Goal: Information Seeking & Learning: Learn about a topic

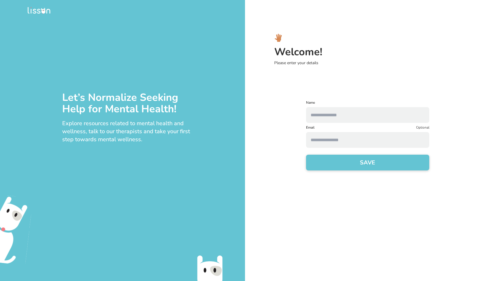
click at [356, 116] on input "text" at bounding box center [367, 115] width 123 height 16
type input "**********"
click at [317, 135] on input at bounding box center [367, 140] width 123 height 16
click at [341, 158] on button "SAVE" at bounding box center [367, 163] width 123 height 16
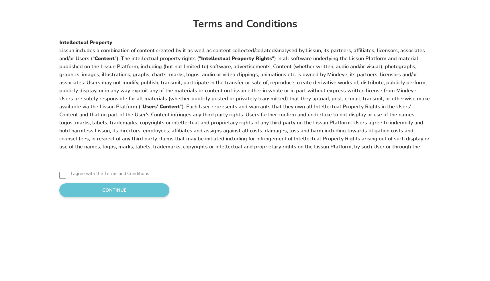
scroll to position [525, 0]
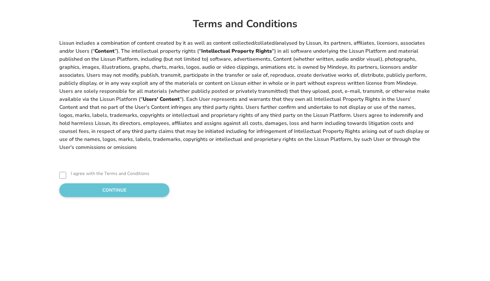
click at [80, 192] on button "CONTINUE" at bounding box center [114, 191] width 110 height 14
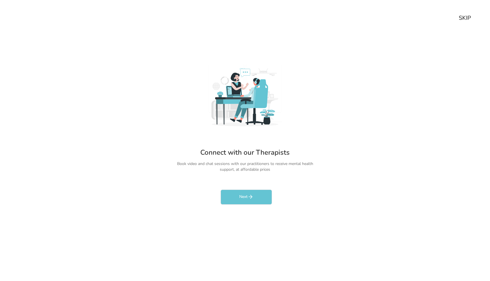
click at [462, 21] on div "SKIP" at bounding box center [465, 18] width 12 height 8
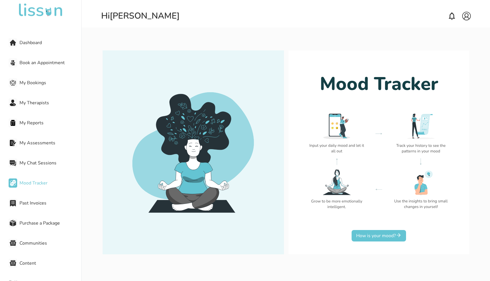
click at [372, 239] on button "How is your mood?" at bounding box center [379, 235] width 54 height 11
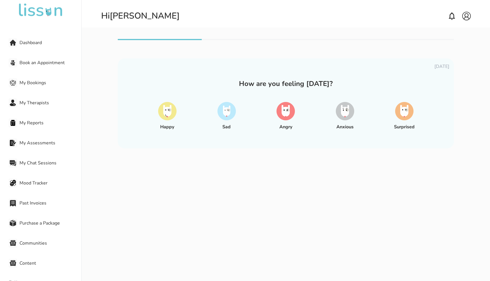
click at [223, 119] on img at bounding box center [227, 111] width 18 height 18
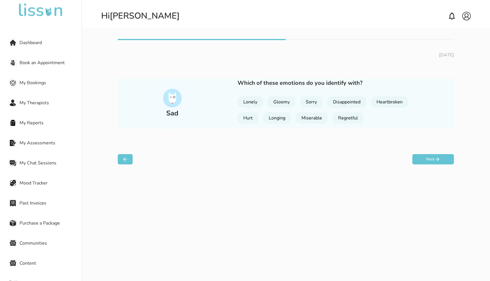
click at [250, 103] on div "Lonely" at bounding box center [251, 101] width 26 height 11
click at [277, 101] on div "Gloomy" at bounding box center [282, 101] width 28 height 11
click at [251, 118] on div "Hurt" at bounding box center [248, 117] width 21 height 11
click at [348, 100] on div "Disappointed" at bounding box center [347, 101] width 39 height 11
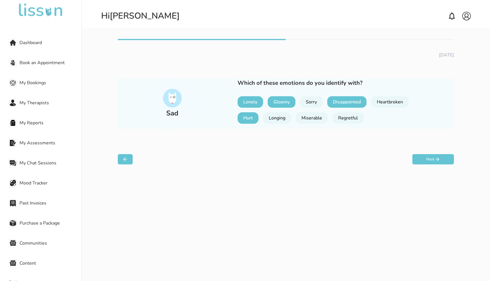
click at [420, 163] on button "Next" at bounding box center [434, 159] width 42 height 10
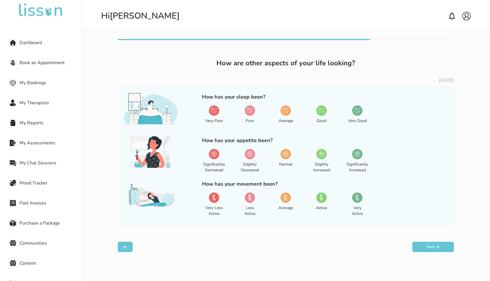
click at [250, 109] on img at bounding box center [250, 110] width 6 height 6
click at [250, 154] on img at bounding box center [250, 154] width 6 height 6
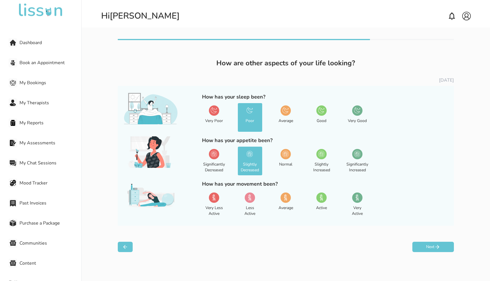
click at [214, 197] on img at bounding box center [214, 197] width 6 height 6
click at [420, 248] on button "Next" at bounding box center [434, 247] width 42 height 10
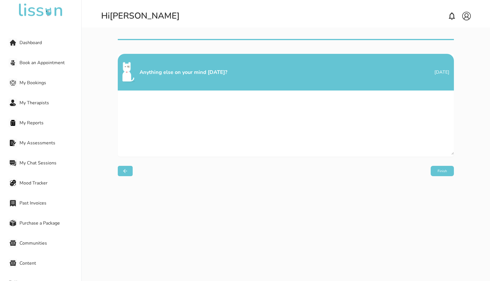
click at [446, 171] on button "Finish" at bounding box center [442, 171] width 23 height 10
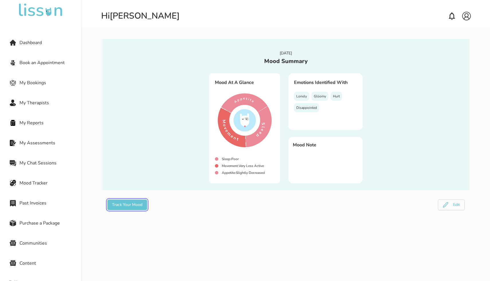
click at [137, 206] on button "Track Your Mood" at bounding box center [127, 205] width 40 height 11
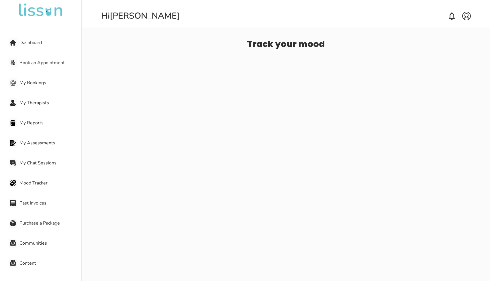
select select "**********"
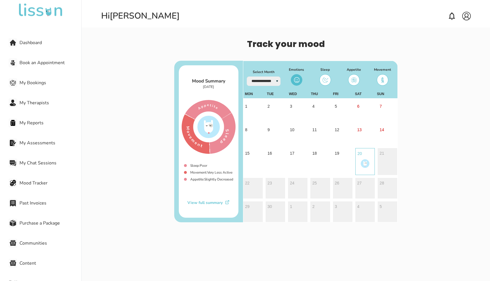
click at [274, 81] on select "**********" at bounding box center [264, 81] width 34 height 9
click at [209, 202] on div "View full summary" at bounding box center [209, 203] width 60 height 6
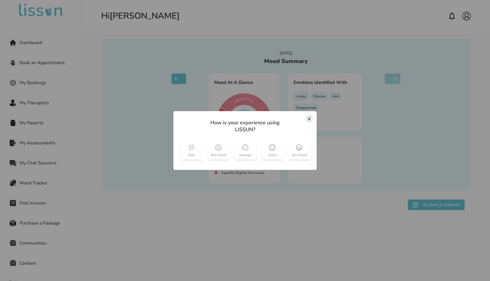
click at [310, 120] on div "x" at bounding box center [310, 119] width 8 height 8
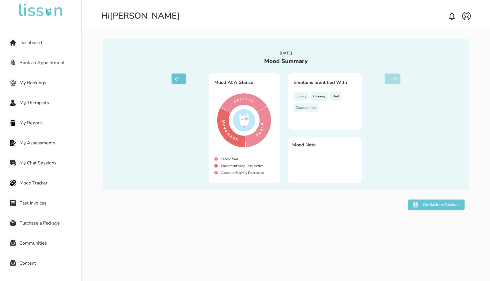
click at [33, 39] on span "Dashboard" at bounding box center [51, 42] width 62 height 7
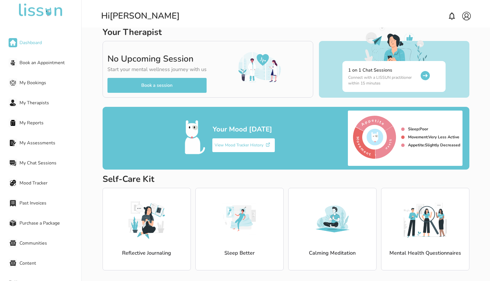
scroll to position [15, 0]
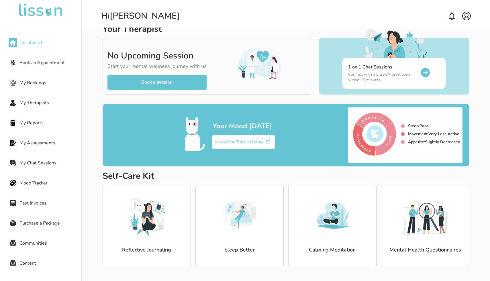
click at [45, 62] on span "Book an Appointment" at bounding box center [51, 62] width 62 height 7
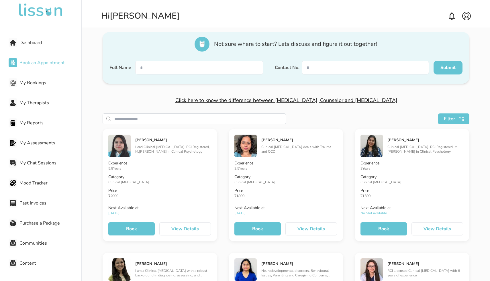
click at [41, 82] on span "My Bookings" at bounding box center [51, 82] width 62 height 7
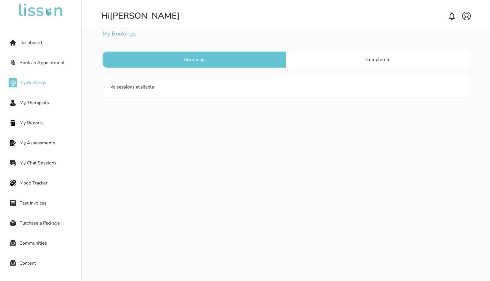
click at [334, 57] on div "Completed" at bounding box center [378, 60] width 184 height 16
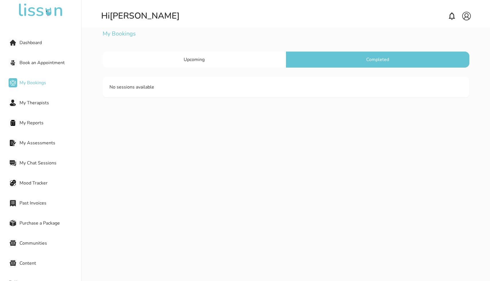
click at [223, 61] on div "Upcoming" at bounding box center [195, 60] width 184 height 16
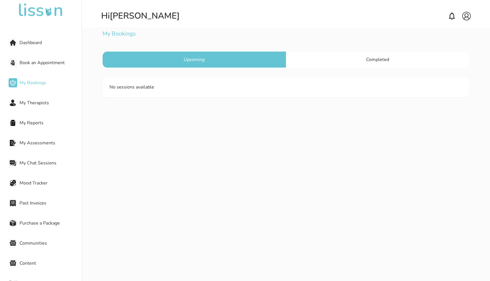
click at [43, 101] on span "My Therapists" at bounding box center [51, 103] width 62 height 7
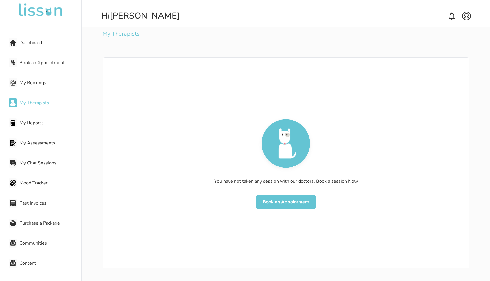
click at [36, 123] on span "My Reports" at bounding box center [51, 123] width 62 height 7
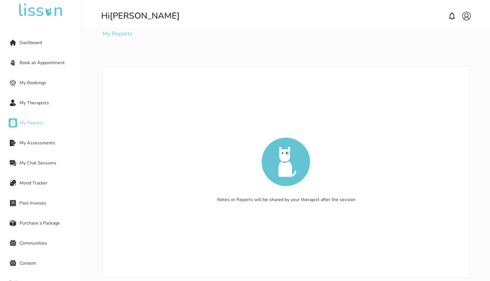
click at [35, 143] on span "My Assessments" at bounding box center [51, 143] width 62 height 7
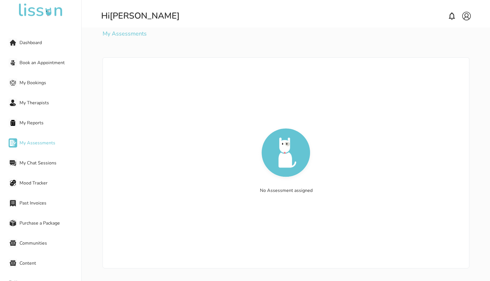
click at [33, 162] on span "My Chat Sessions" at bounding box center [51, 163] width 62 height 7
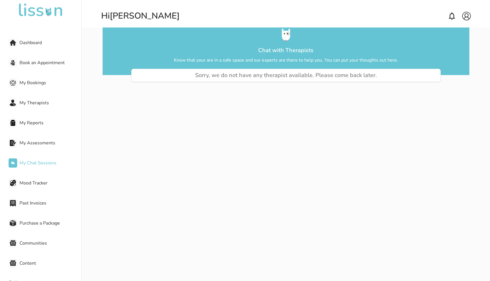
click at [35, 185] on span "Mood Tracker" at bounding box center [51, 183] width 62 height 7
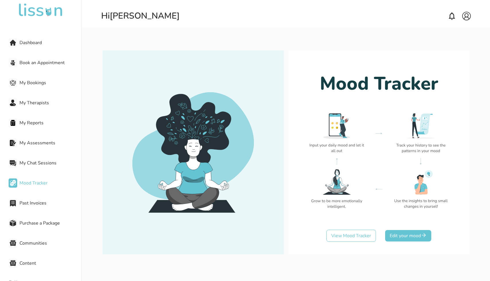
click at [33, 202] on span "Past Invoices" at bounding box center [51, 203] width 62 height 7
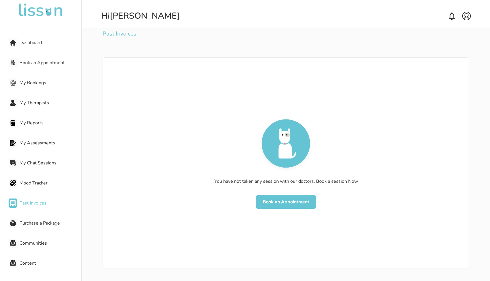
click at [30, 222] on span "Purchase a Package" at bounding box center [51, 223] width 62 height 7
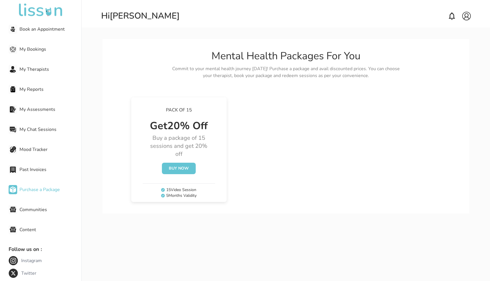
scroll to position [42, 0]
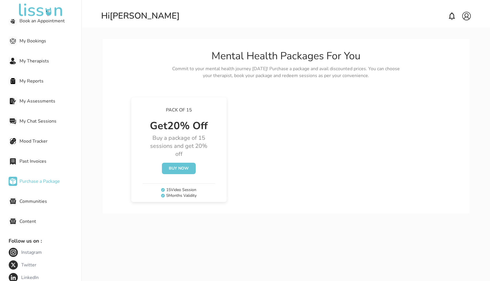
click at [37, 204] on span "Communities" at bounding box center [51, 201] width 62 height 7
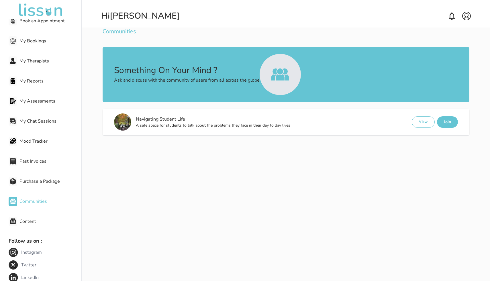
click at [26, 223] on span "Content" at bounding box center [51, 221] width 62 height 7
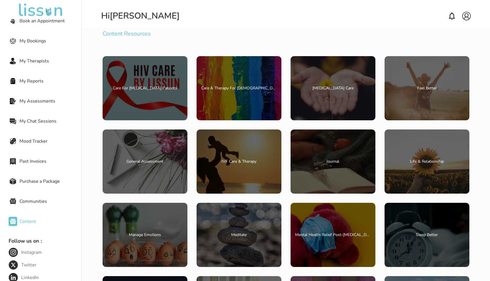
click at [400, 103] on div "Feel Better" at bounding box center [427, 88] width 85 height 64
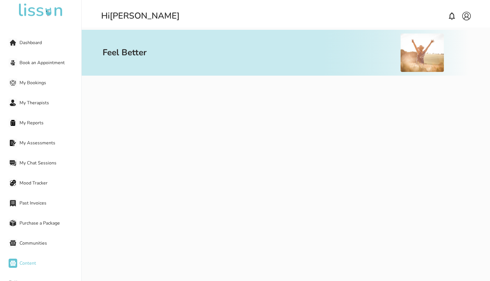
click at [40, 39] on div "Dashboard" at bounding box center [45, 42] width 73 height 11
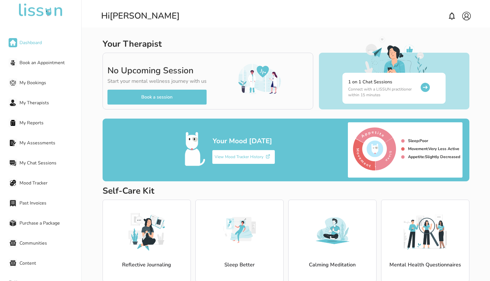
scroll to position [15, 0]
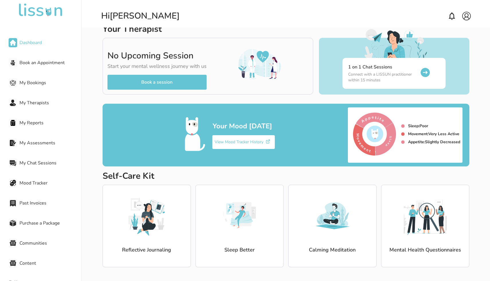
click at [149, 201] on img at bounding box center [146, 215] width 43 height 43
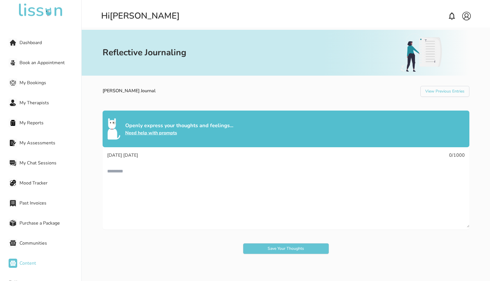
click at [26, 43] on span "Dashboard" at bounding box center [51, 42] width 62 height 7
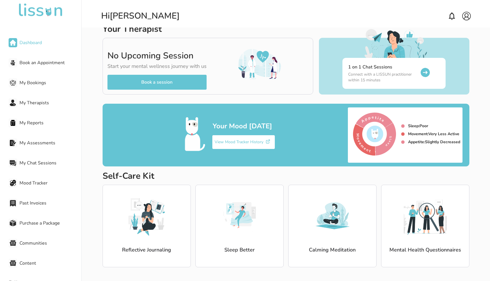
click at [242, 210] on img at bounding box center [239, 215] width 43 height 43
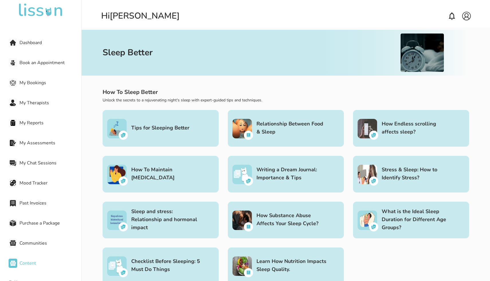
click at [160, 125] on h3 "Tips for Sleeping Better" at bounding box center [160, 128] width 58 height 8
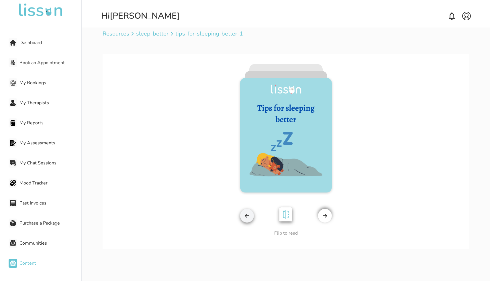
click at [323, 215] on img at bounding box center [325, 216] width 6 height 6
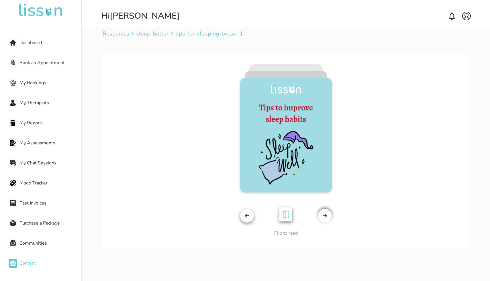
click at [323, 215] on img at bounding box center [325, 216] width 6 height 6
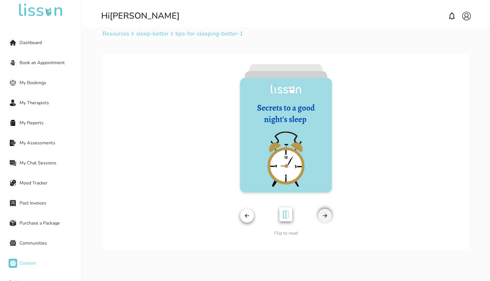
click at [323, 215] on img at bounding box center [325, 216] width 6 height 6
click at [286, 218] on img at bounding box center [286, 215] width 20 height 21
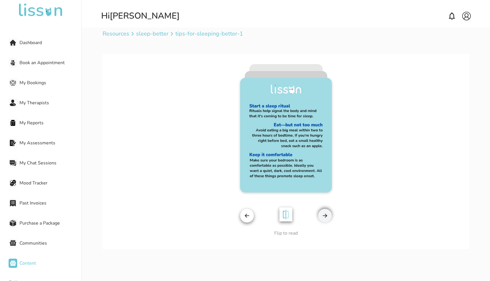
click at [248, 215] on img at bounding box center [247, 216] width 6 height 6
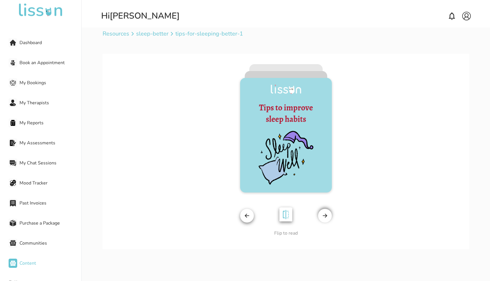
click at [248, 215] on img at bounding box center [247, 216] width 6 height 6
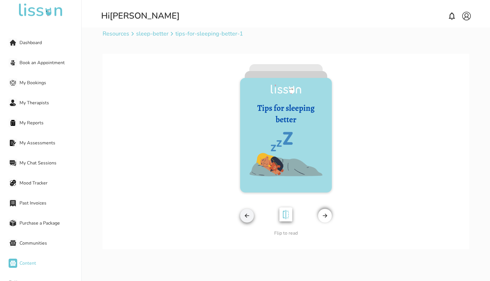
click at [248, 215] on img at bounding box center [247, 216] width 6 height 6
click at [287, 219] on img at bounding box center [286, 215] width 20 height 21
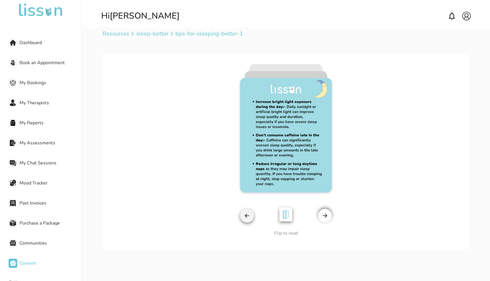
click at [287, 219] on img at bounding box center [286, 215] width 20 height 21
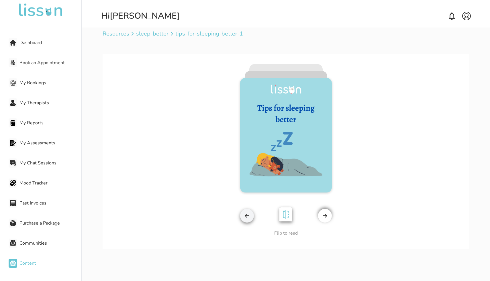
click at [287, 219] on img at bounding box center [286, 215] width 20 height 21
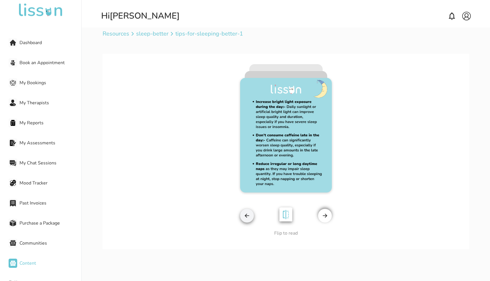
click at [287, 219] on img at bounding box center [286, 215] width 20 height 21
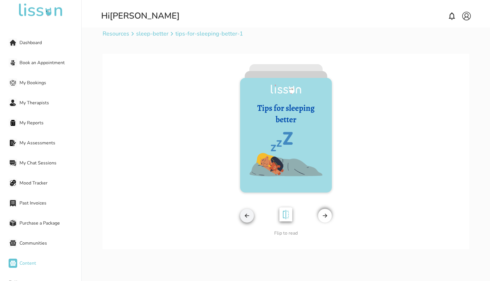
click at [287, 219] on img at bounding box center [286, 215] width 20 height 21
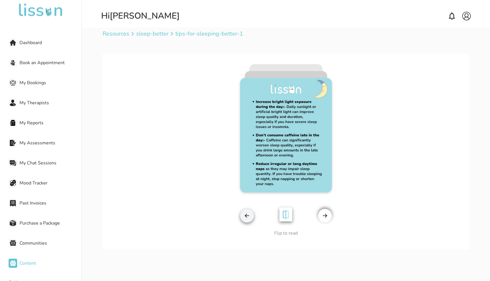
click at [326, 217] on img at bounding box center [325, 216] width 6 height 6
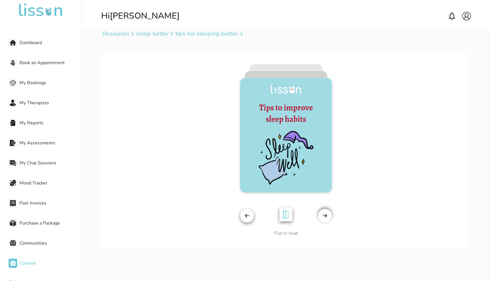
click at [287, 217] on img at bounding box center [286, 215] width 20 height 21
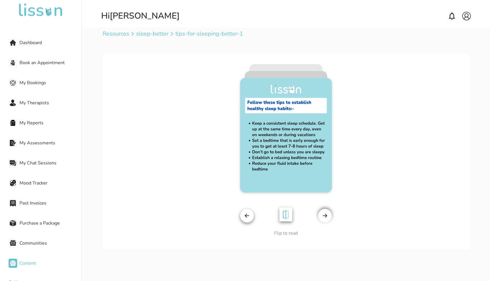
click at [288, 217] on img at bounding box center [286, 215] width 20 height 21
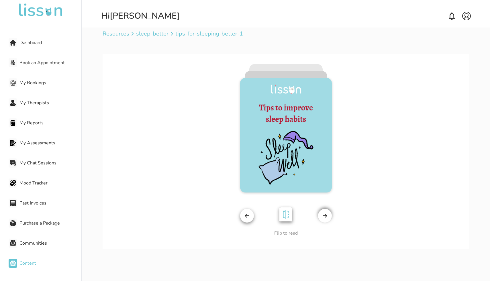
click at [288, 217] on img at bounding box center [286, 215] width 20 height 21
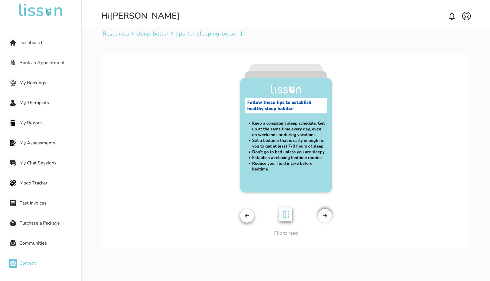
click at [330, 213] on div at bounding box center [325, 216] width 14 height 14
click at [328, 215] on div at bounding box center [325, 216] width 14 height 14
click at [248, 215] on img at bounding box center [247, 216] width 6 height 6
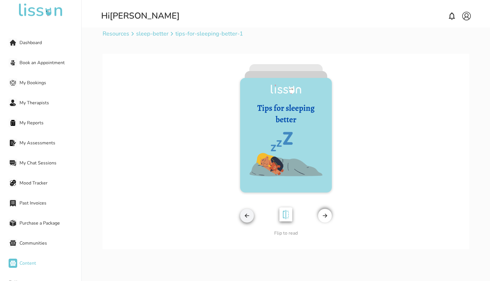
click at [248, 215] on img at bounding box center [247, 216] width 6 height 6
click at [289, 217] on img at bounding box center [286, 215] width 20 height 21
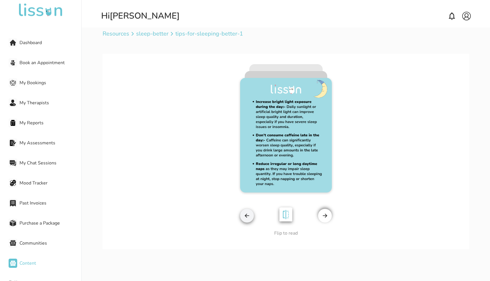
click at [324, 215] on img at bounding box center [325, 216] width 6 height 6
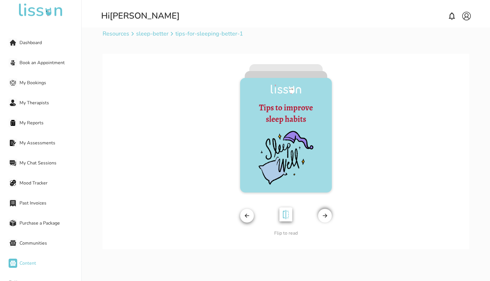
click at [324, 215] on img at bounding box center [325, 216] width 6 height 6
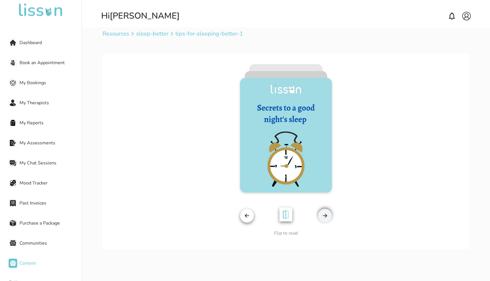
click at [288, 216] on img at bounding box center [286, 215] width 20 height 21
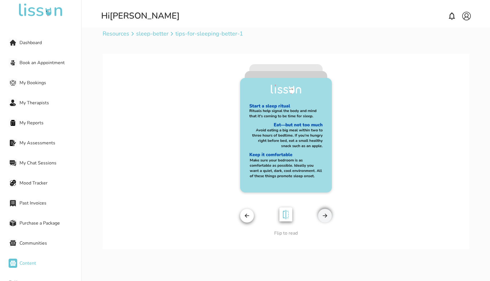
click at [288, 216] on img at bounding box center [286, 215] width 20 height 21
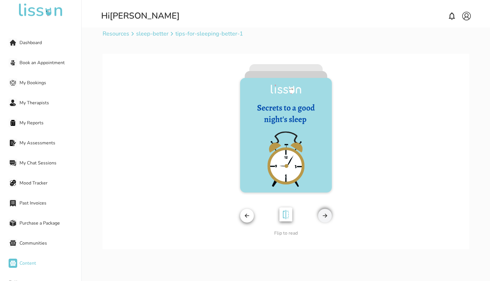
click at [328, 214] on div at bounding box center [325, 216] width 14 height 14
click at [326, 216] on img at bounding box center [325, 216] width 6 height 6
click at [148, 36] on p "sleep-better" at bounding box center [152, 34] width 32 height 8
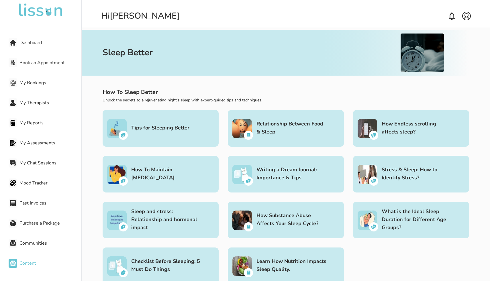
click at [283, 132] on h3 "Relationship Between Food & Sleep" at bounding box center [293, 128] width 72 height 16
click at [403, 127] on h3 "How Endless scrolling affects sleep?" at bounding box center [418, 128] width 72 height 16
click at [174, 180] on h3 "How To Maintain [MEDICAL_DATA]" at bounding box center [167, 174] width 72 height 16
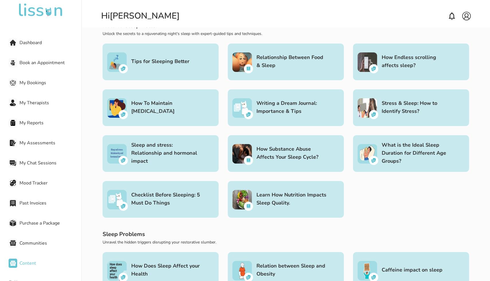
scroll to position [70, 0]
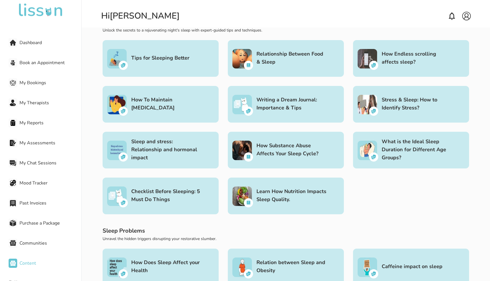
click at [391, 118] on div "Stress & Sleep: How to Identify Stress?" at bounding box center [411, 104] width 116 height 37
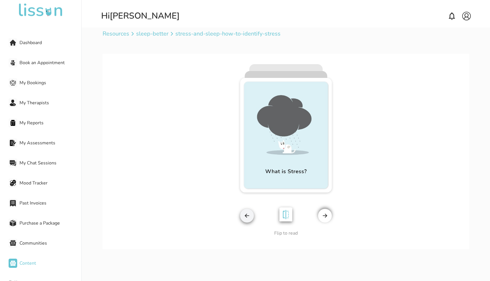
click at [287, 218] on img at bounding box center [286, 215] width 20 height 21
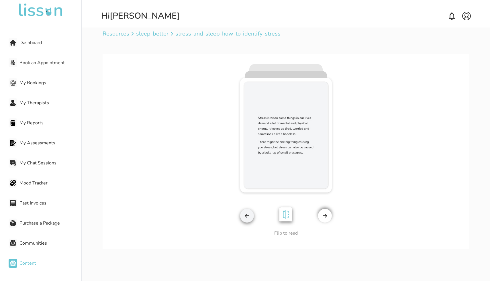
click at [287, 218] on img at bounding box center [286, 215] width 20 height 21
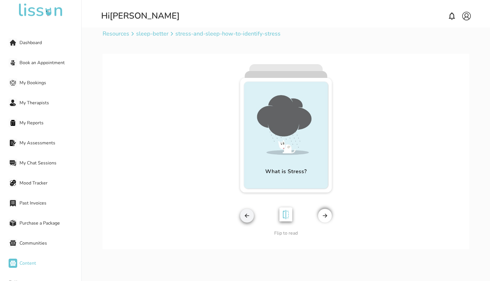
click at [329, 215] on div at bounding box center [325, 216] width 14 height 14
click at [248, 218] on img at bounding box center [247, 216] width 6 height 6
click at [289, 216] on img at bounding box center [286, 215] width 20 height 21
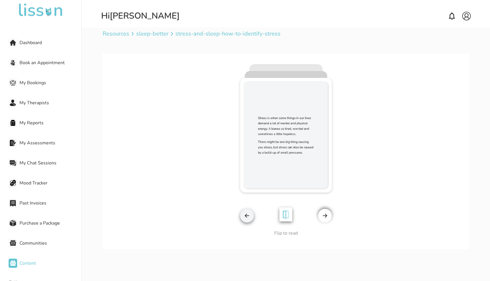
click at [289, 216] on img at bounding box center [286, 215] width 20 height 21
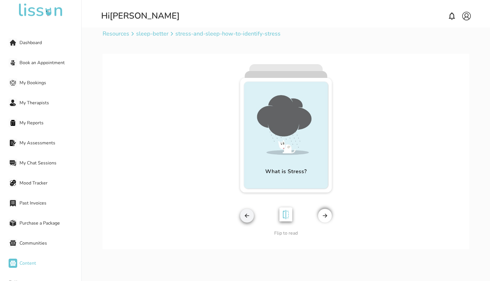
click at [324, 214] on img at bounding box center [325, 216] width 6 height 6
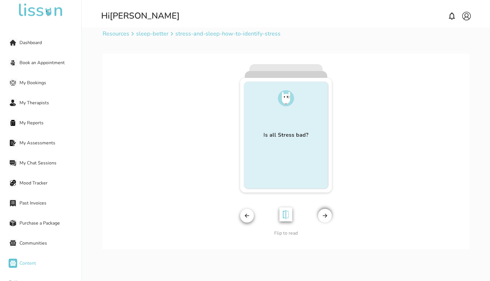
click at [285, 215] on img at bounding box center [286, 215] width 20 height 21
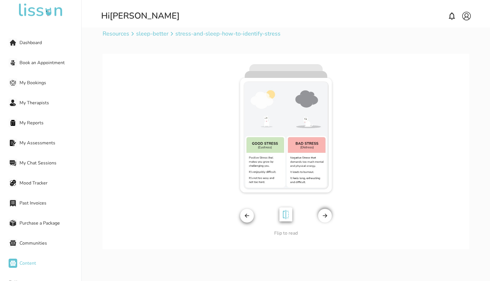
click at [285, 215] on img at bounding box center [286, 215] width 20 height 21
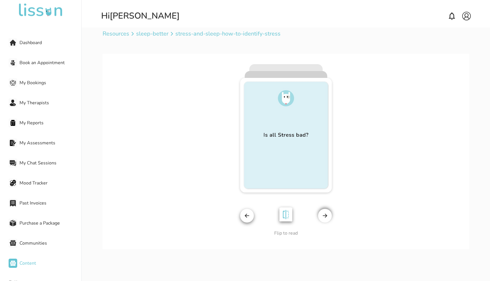
click at [324, 220] on div at bounding box center [325, 216] width 14 height 14
click at [325, 215] on img at bounding box center [325, 216] width 6 height 6
click at [287, 212] on img at bounding box center [286, 215] width 20 height 21
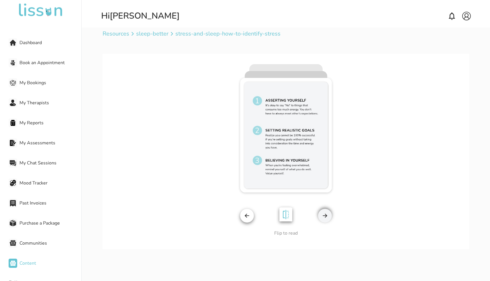
click at [287, 212] on img at bounding box center [286, 215] width 20 height 21
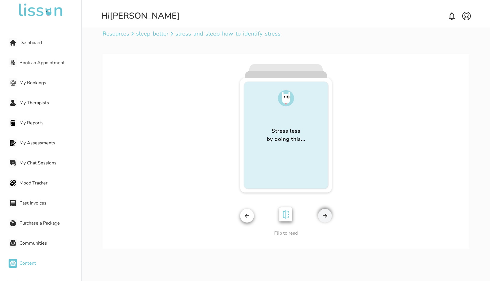
click at [325, 219] on img at bounding box center [325, 216] width 6 height 6
click at [154, 33] on p "sleep-better" at bounding box center [152, 34] width 32 height 8
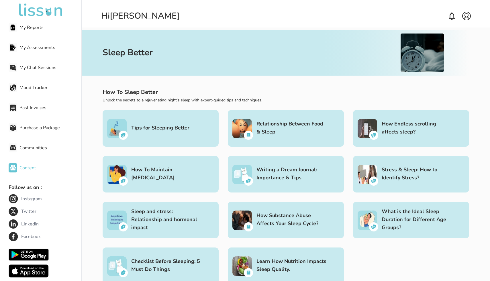
scroll to position [108, 0]
